Goal: Transaction & Acquisition: Purchase product/service

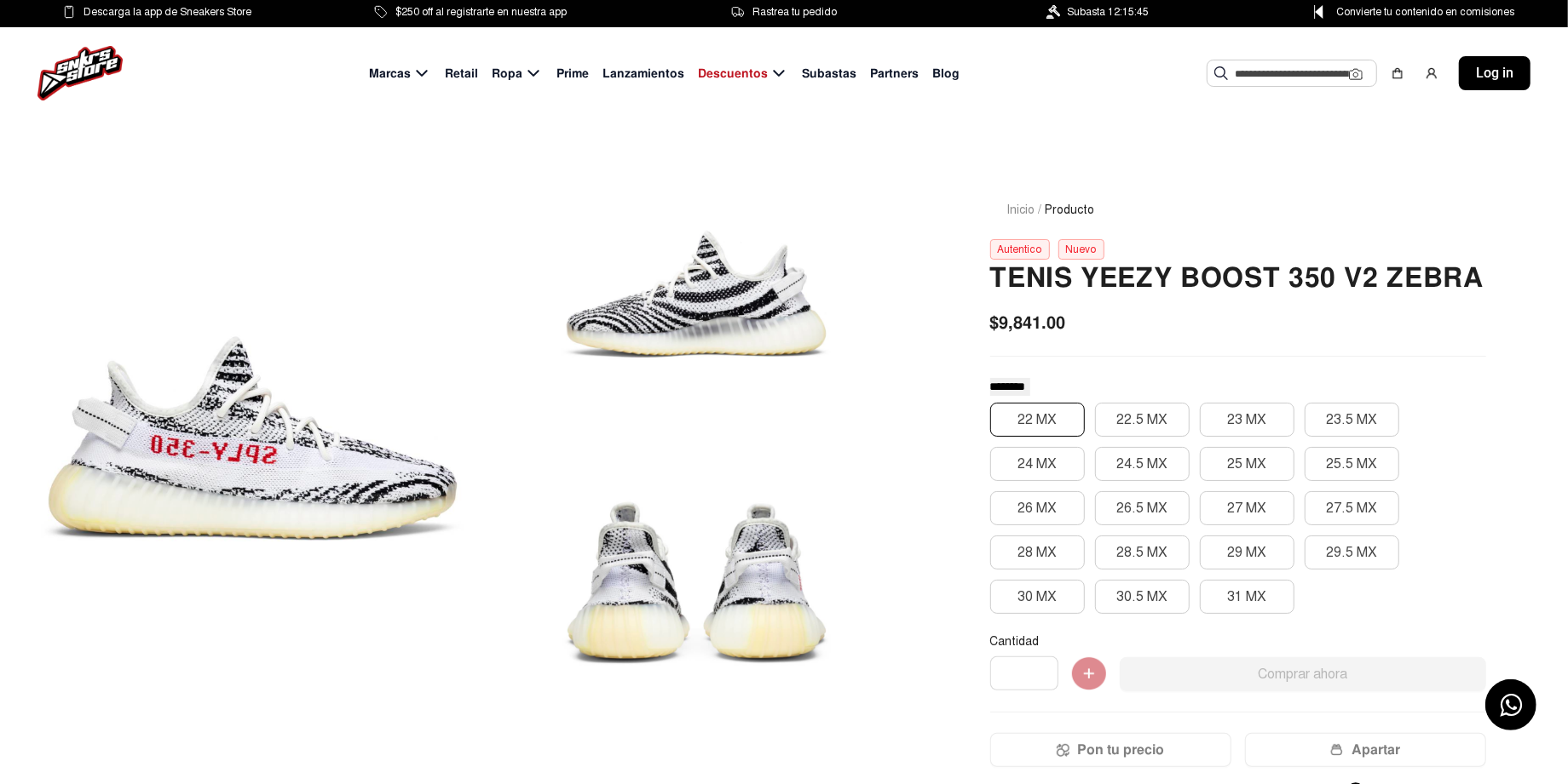
click at [1071, 428] on button "22 MX" at bounding box center [1038, 420] width 95 height 34
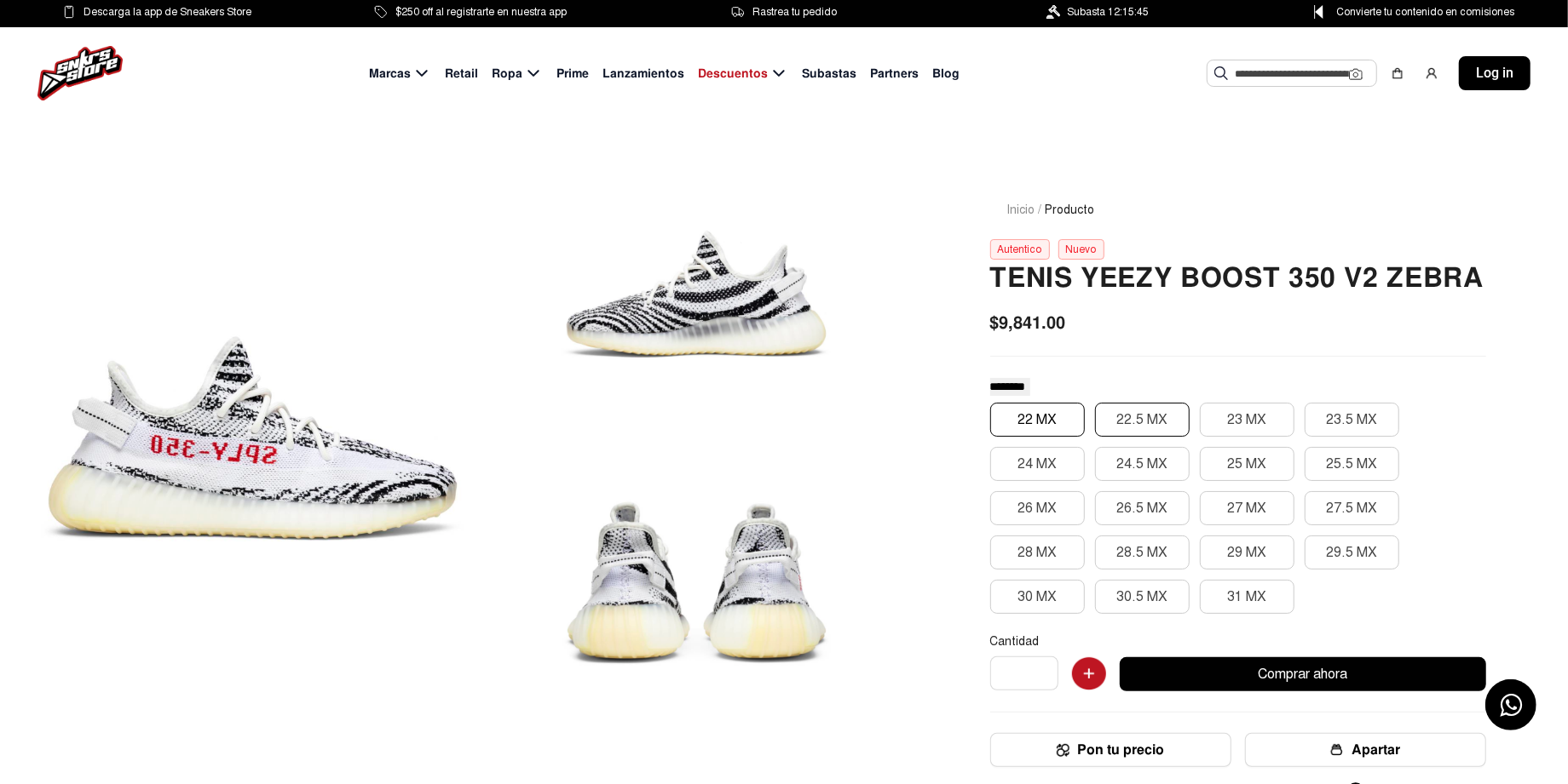
click at [1115, 412] on button "22.5 MX" at bounding box center [1142, 420] width 95 height 34
click at [1346, 447] on button "25.5 MX" at bounding box center [1352, 464] width 95 height 34
click at [1334, 517] on button "27.5 MX" at bounding box center [1352, 508] width 95 height 34
drag, startPoint x: 1224, startPoint y: 521, endPoint x: 1134, endPoint y: 513, distance: 90.4
click at [1223, 520] on button "27 MX" at bounding box center [1247, 508] width 95 height 34
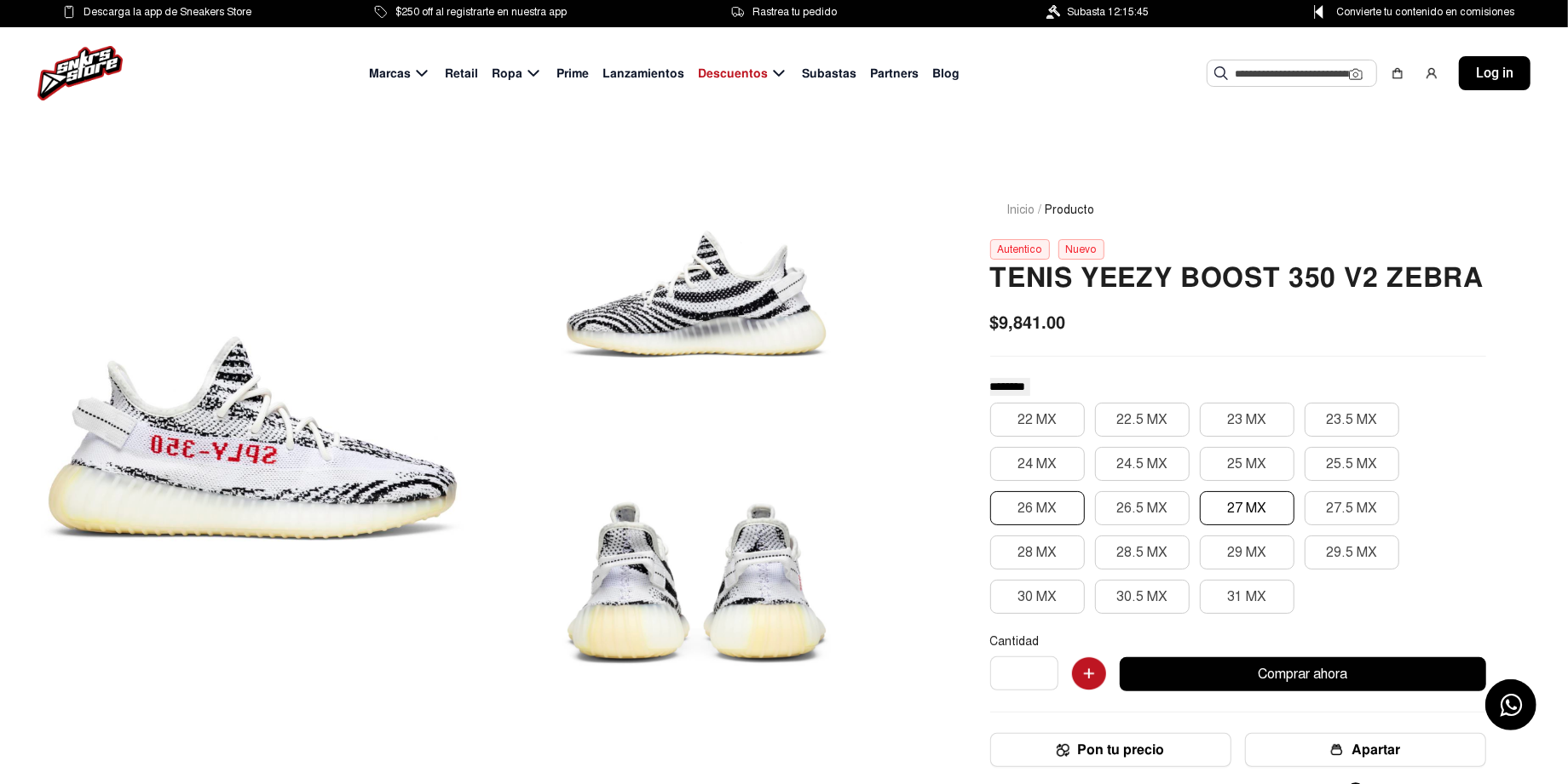
click at [1062, 521] on button "26 MX" at bounding box center [1038, 508] width 95 height 34
click at [1353, 685] on button "Comprar ahora" at bounding box center [1303, 675] width 366 height 34
